Goal: Check status

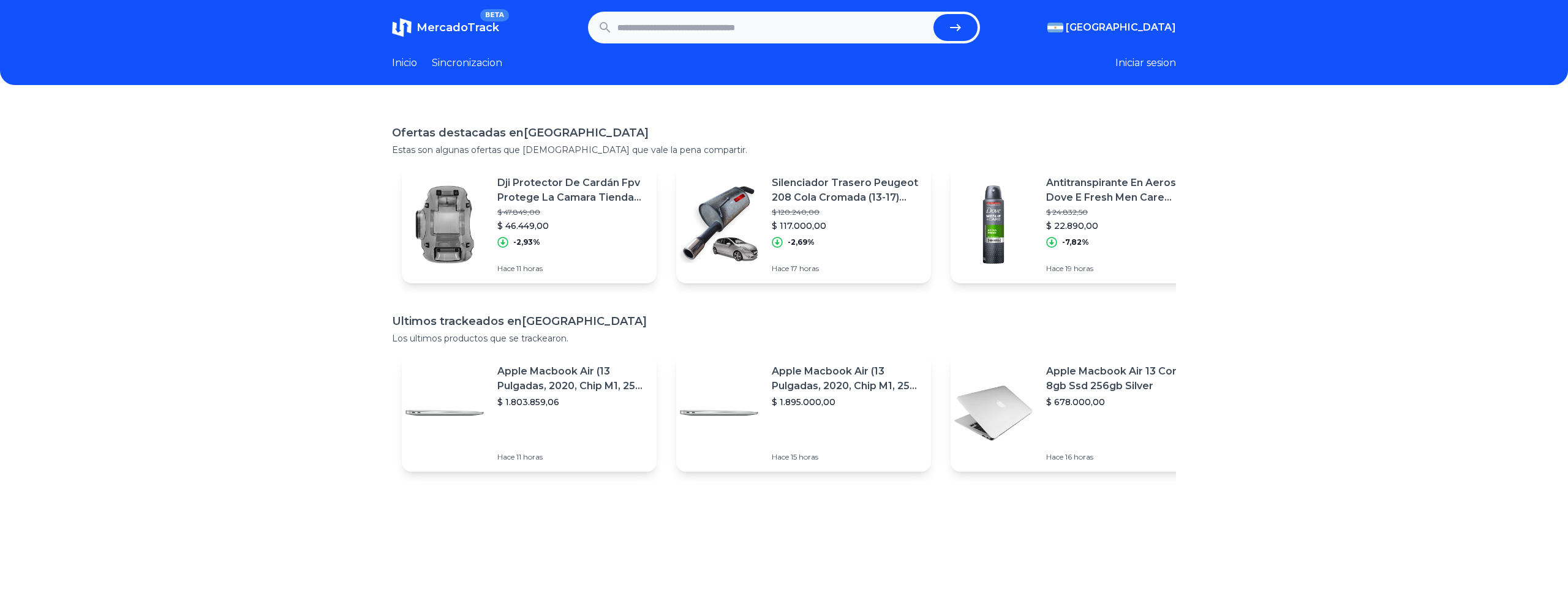
scroll to position [3, 0]
paste input "**********"
click at [966, 16] on button "submit" at bounding box center [955, 28] width 44 height 27
type input "**********"
